Goal: Transaction & Acquisition: Purchase product/service

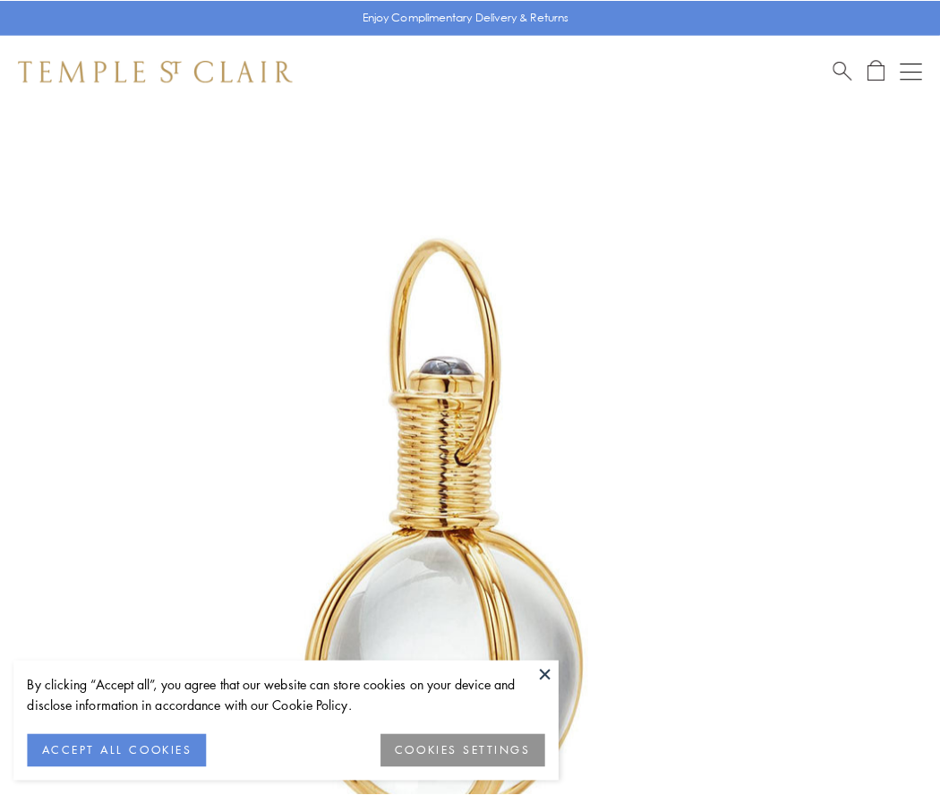
scroll to position [467, 0]
